Goal: Communication & Community: Answer question/provide support

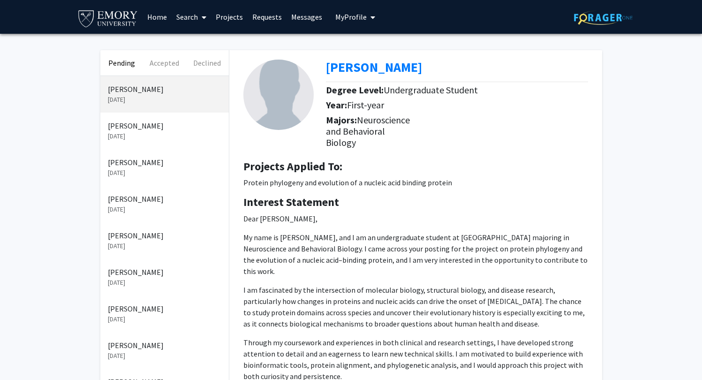
click at [459, 79] on div "[PERSON_NAME]" at bounding box center [460, 70] width 269 height 20
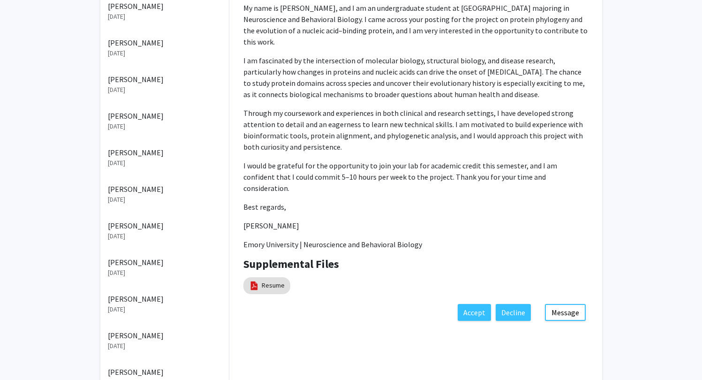
scroll to position [184, 0]
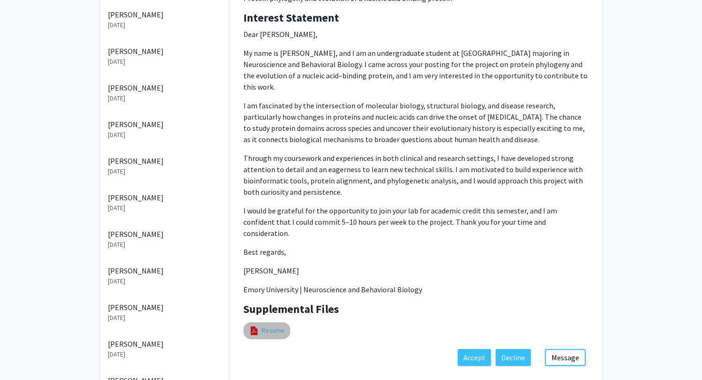
click at [273, 325] on link "Resume" at bounding box center [273, 330] width 23 height 10
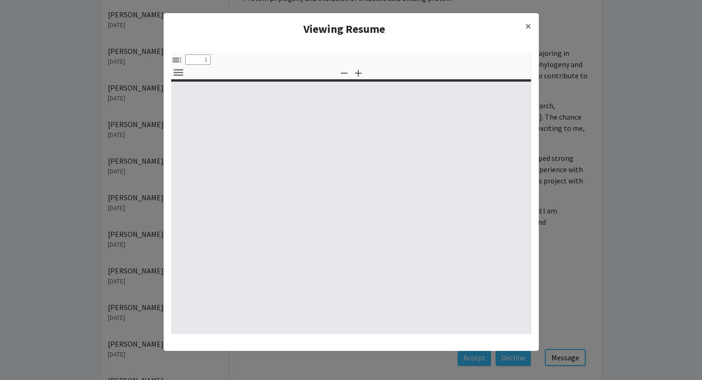
select select "custom"
type input "0"
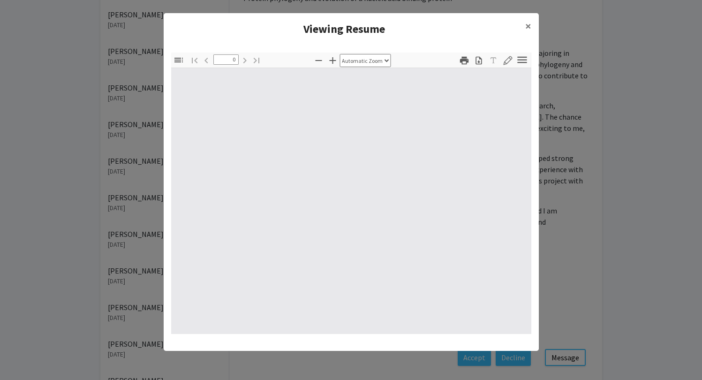
select select "custom"
type input "1"
select select "auto"
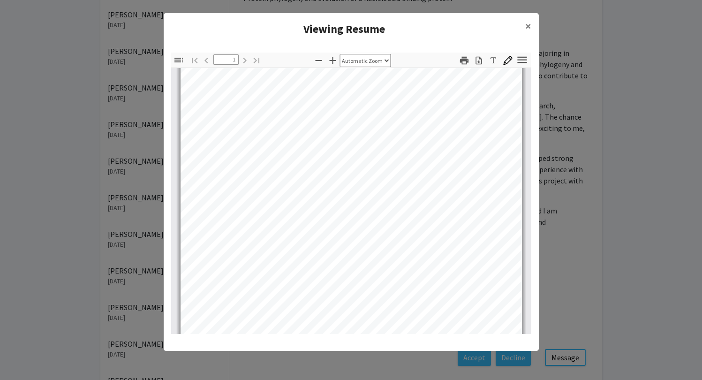
scroll to position [135, 0]
click at [527, 23] on span "×" at bounding box center [528, 26] width 6 height 15
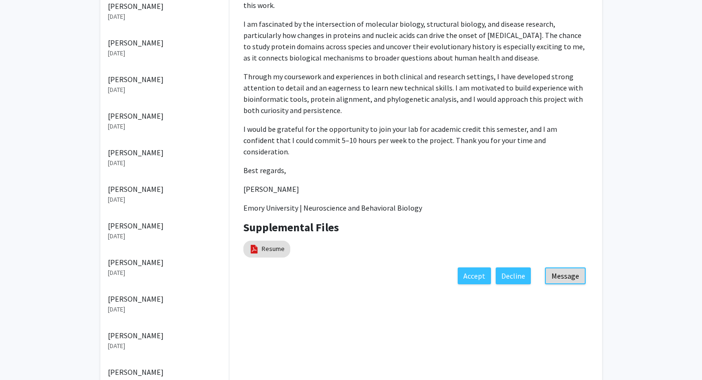
scroll to position [272, 0]
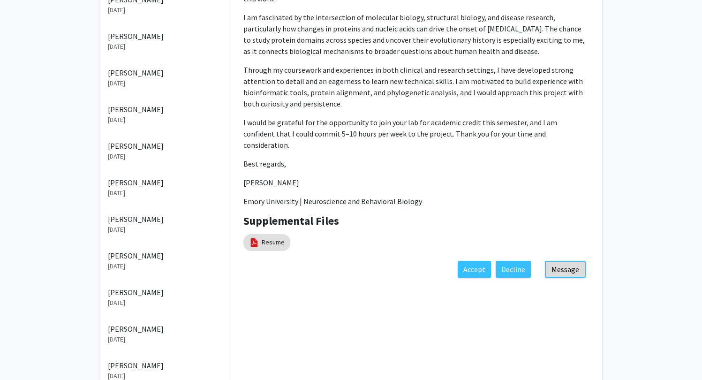
click at [573, 261] on button "Message" at bounding box center [565, 269] width 41 height 17
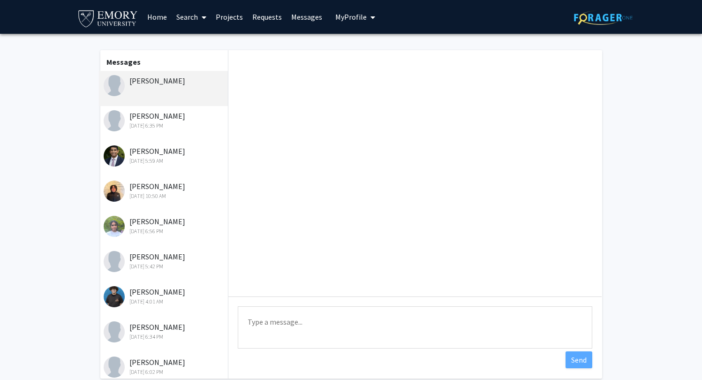
click at [343, 324] on textarea "Type a message" at bounding box center [415, 327] width 354 height 42
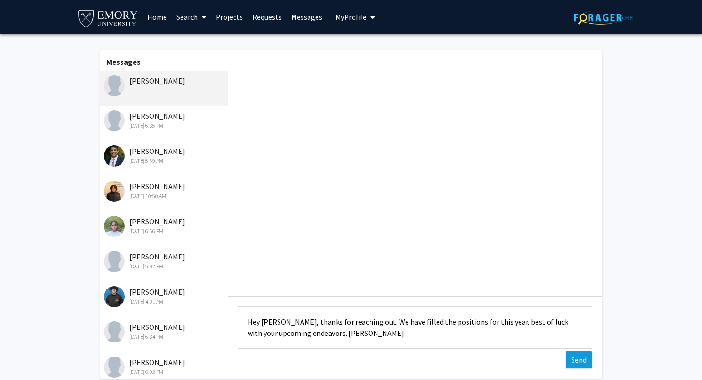
type textarea "Hey [PERSON_NAME], thanks for reaching out. We have filled the positions for th…"
click at [573, 360] on button "Send" at bounding box center [578, 359] width 27 height 17
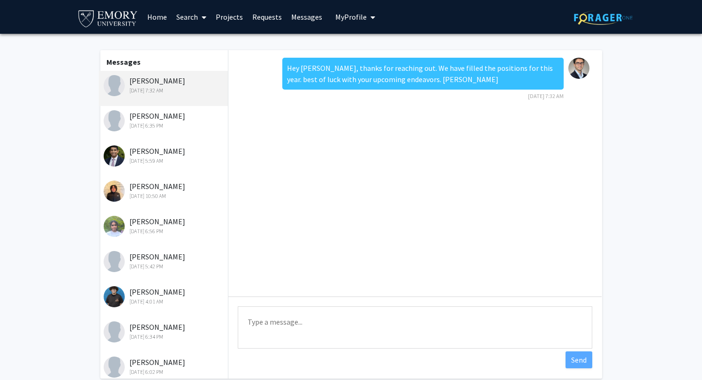
click at [230, 23] on link "Projects" at bounding box center [229, 16] width 37 height 33
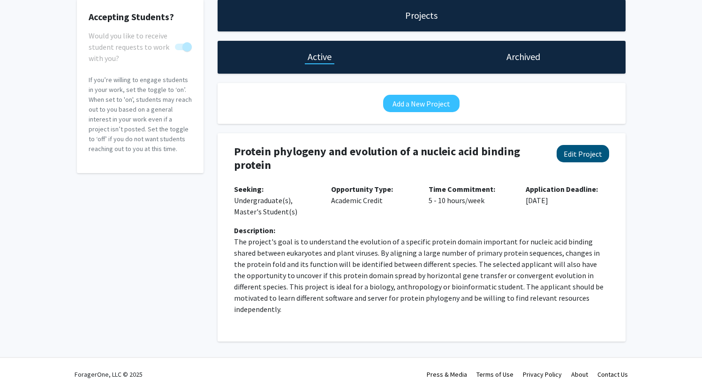
click at [565, 154] on button "Edit Project" at bounding box center [583, 153] width 53 height 17
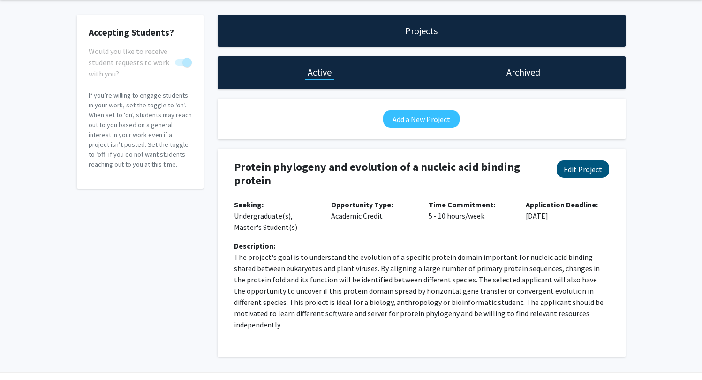
select select "5 - 10"
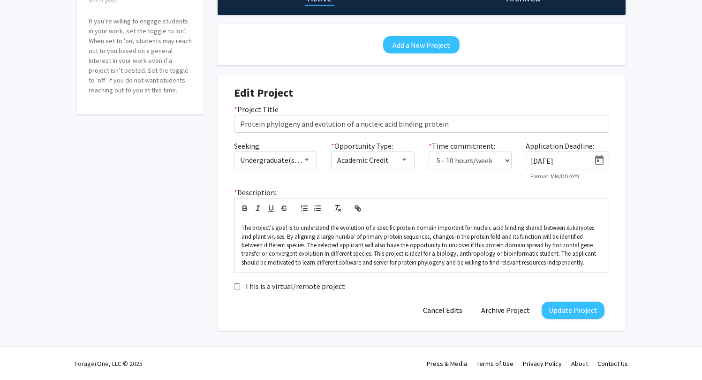
scroll to position [110, 0]
click at [510, 311] on button "Archive Project" at bounding box center [505, 309] width 63 height 17
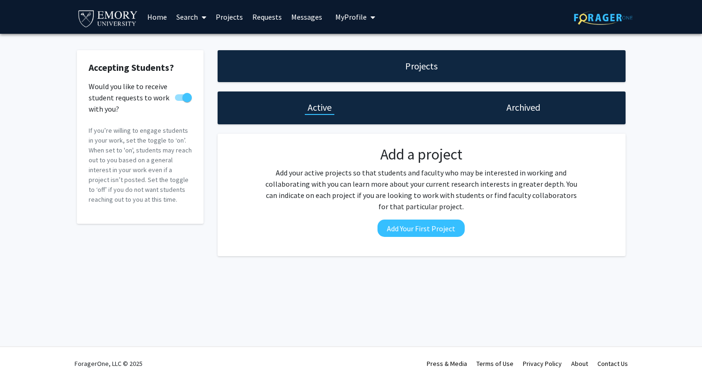
scroll to position [0, 0]
click at [231, 26] on link "Projects" at bounding box center [229, 16] width 37 height 33
click at [235, 19] on link "Projects" at bounding box center [229, 16] width 37 height 33
click at [231, 19] on link "Projects" at bounding box center [229, 16] width 37 height 33
click at [223, 15] on link "Projects" at bounding box center [229, 16] width 37 height 33
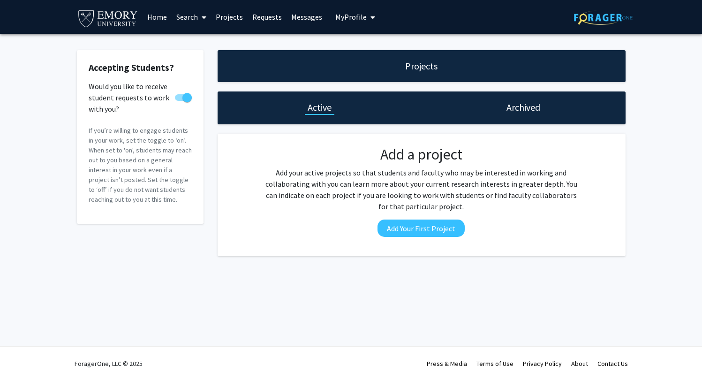
click at [506, 104] on h1 "Archived" at bounding box center [523, 107] width 34 height 13
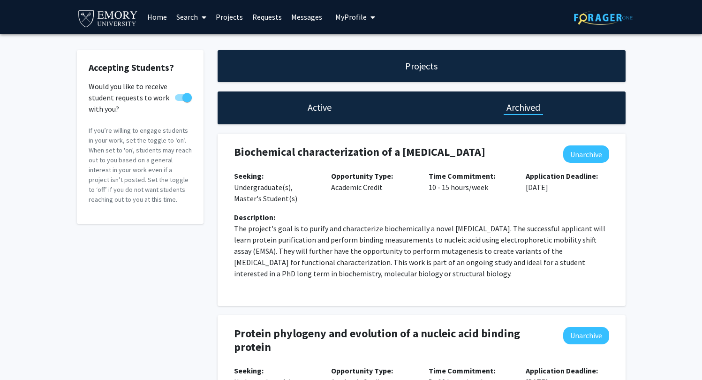
click at [155, 18] on link "Home" at bounding box center [157, 16] width 29 height 33
